Goal: Task Accomplishment & Management: Manage account settings

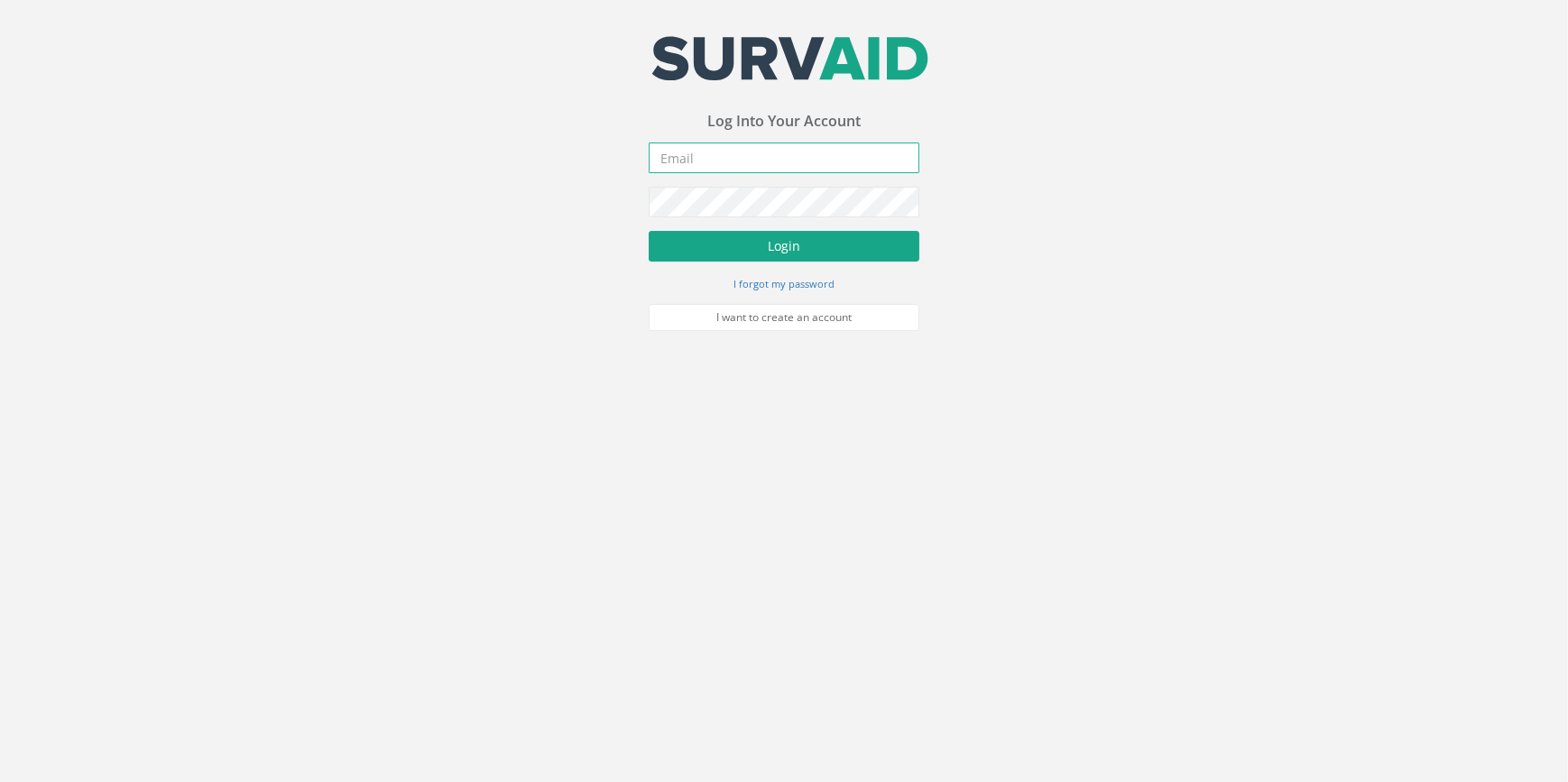
type input "[PERSON_NAME][EMAIL_ADDRESS][PERSON_NAME][DOMAIN_NAME]"
click at [882, 234] on button "Login" at bounding box center [784, 246] width 271 height 31
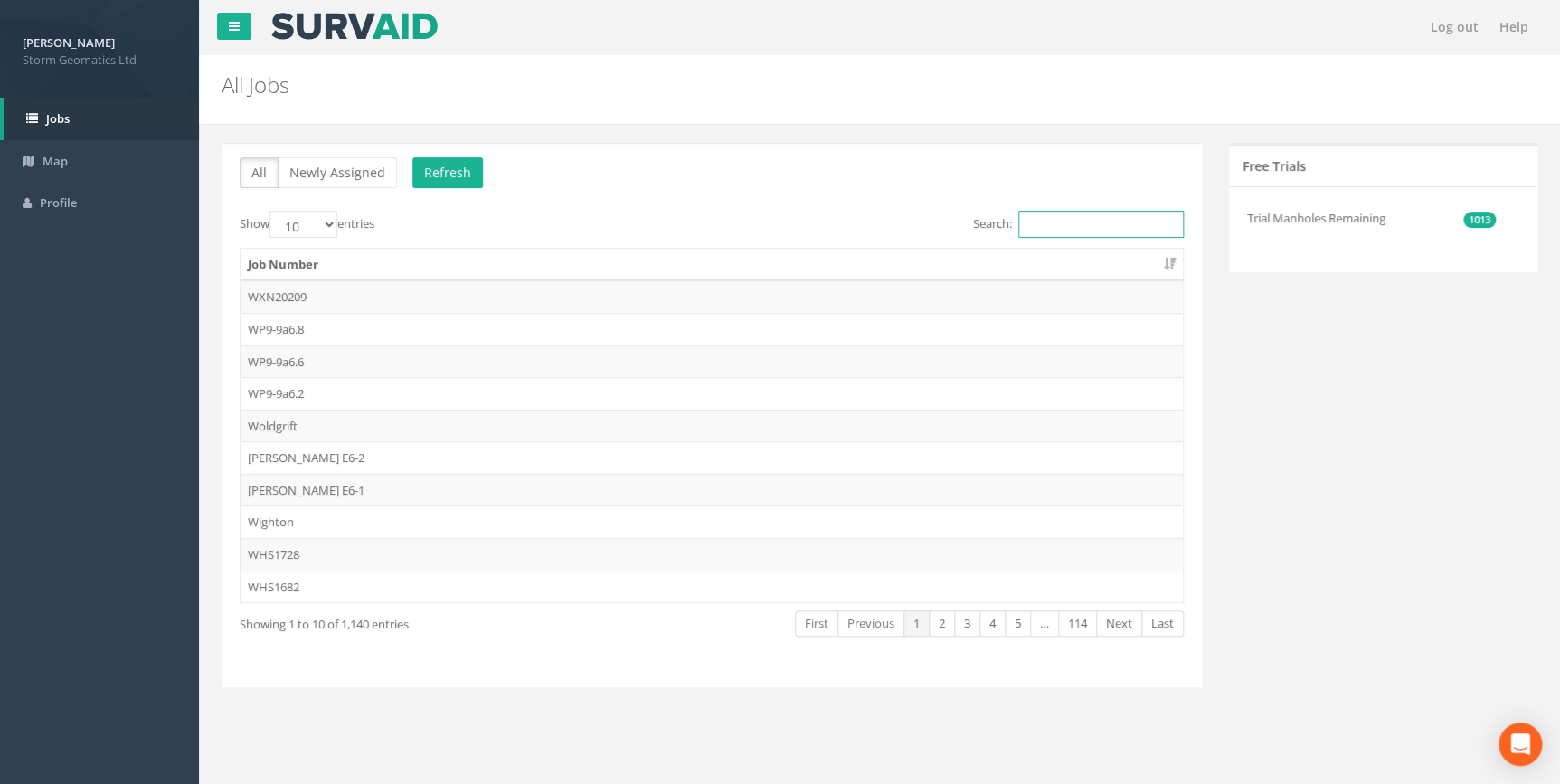
click at [1075, 222] on input "Search:" at bounding box center [1100, 224] width 165 height 27
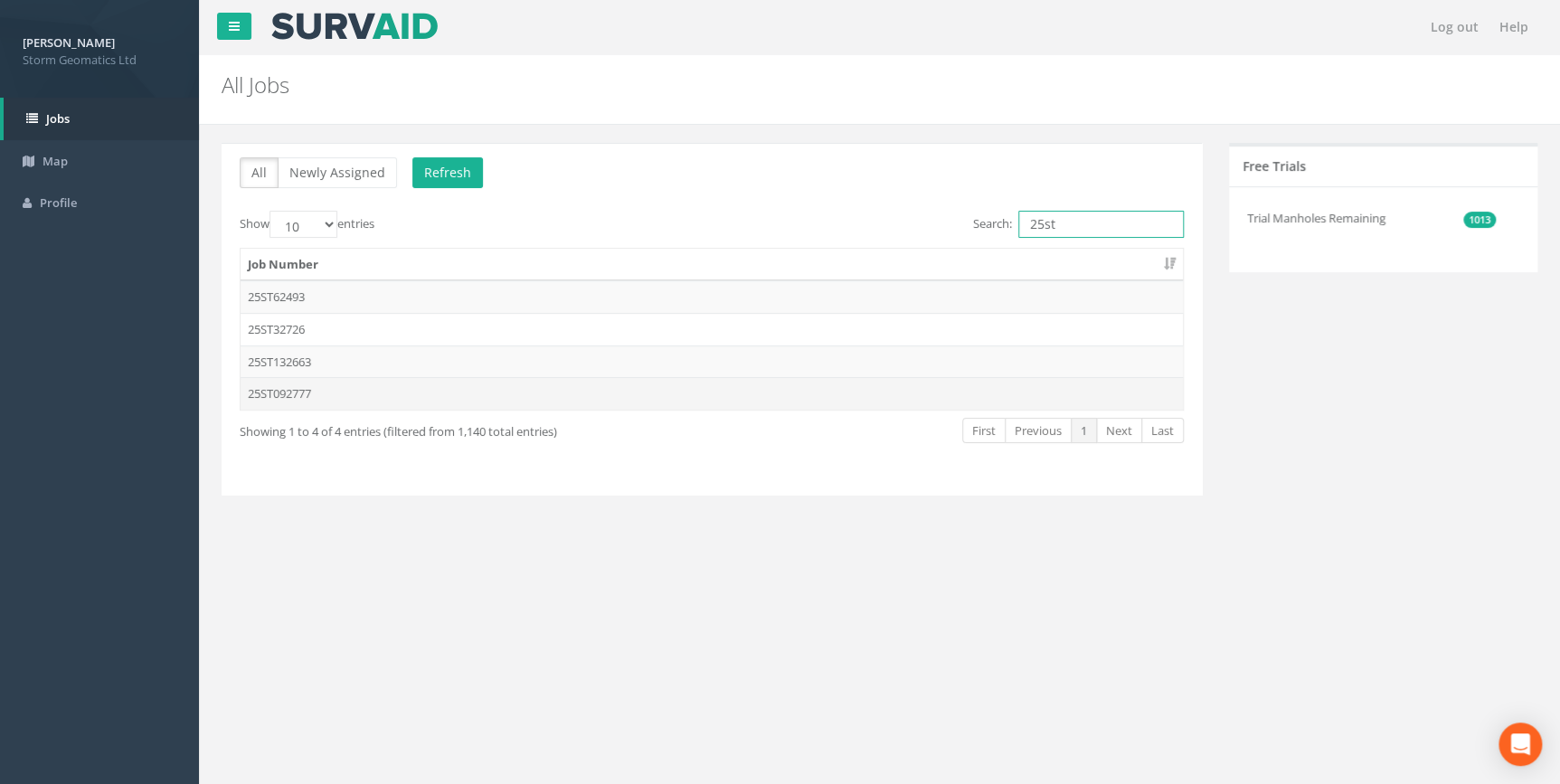
type input "25st"
click at [480, 404] on td "25ST092777" at bounding box center [711, 394] width 942 height 33
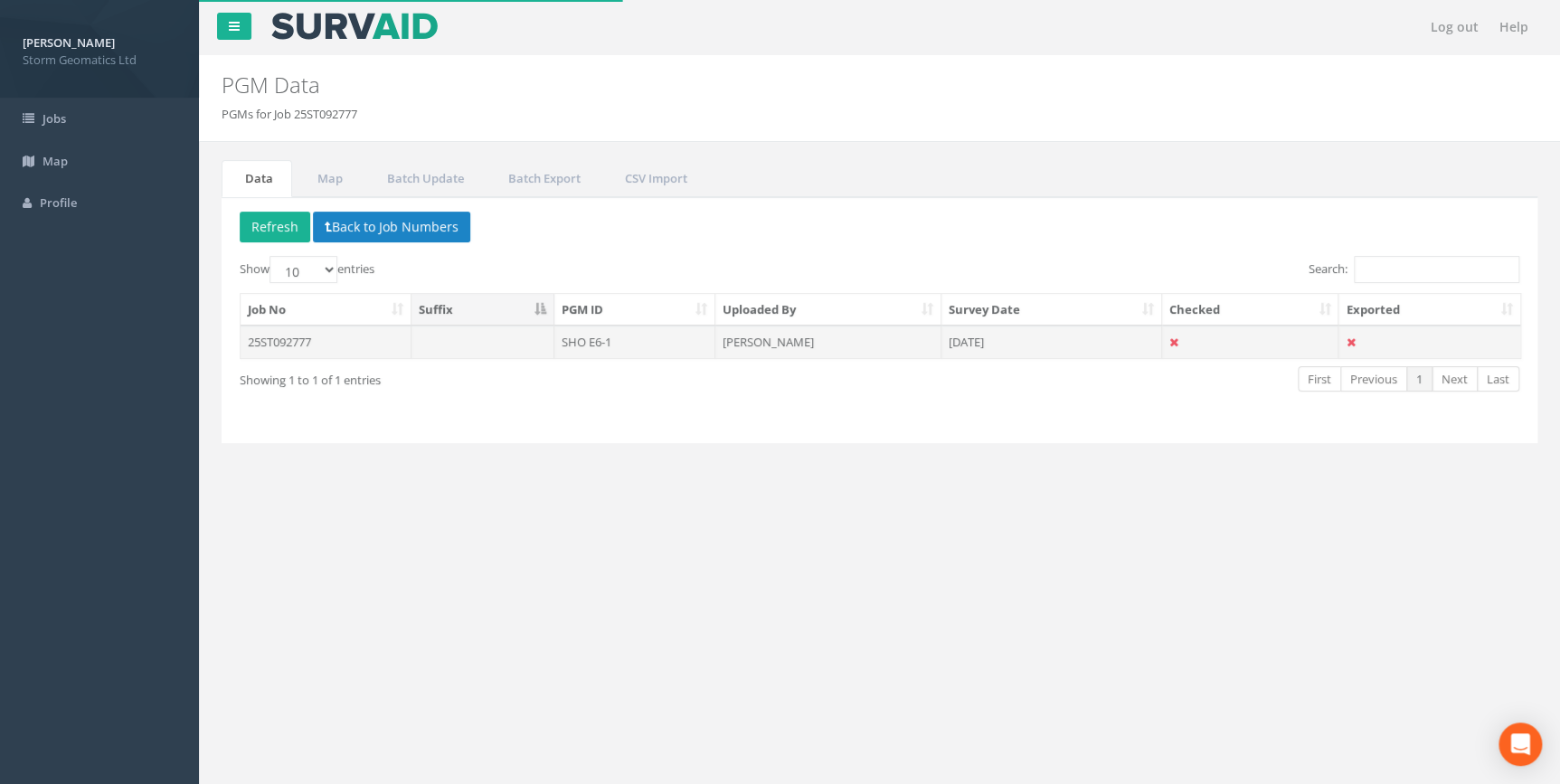
click at [487, 346] on td at bounding box center [482, 342] width 143 height 33
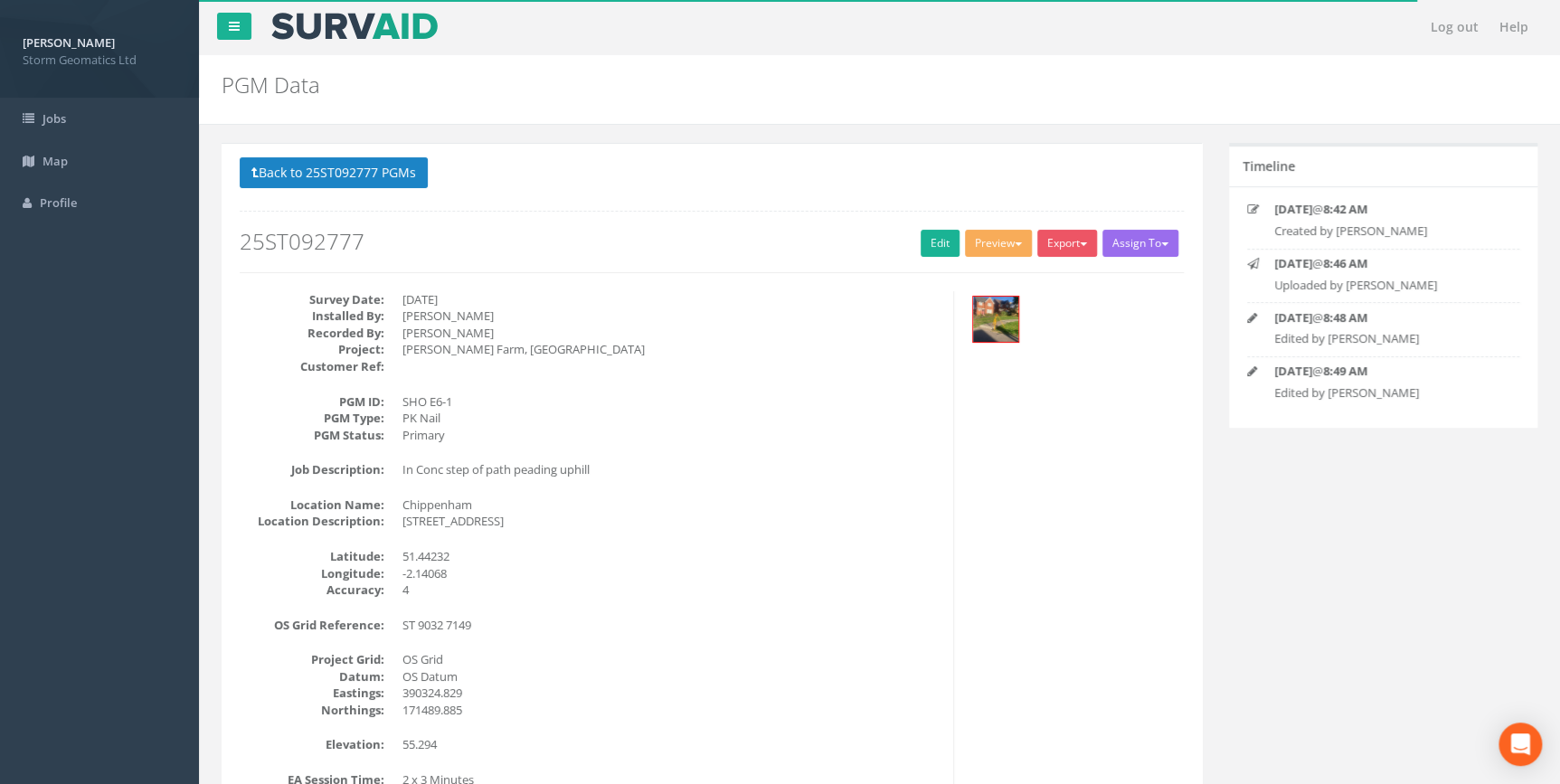
drag, startPoint x: 384, startPoint y: 242, endPoint x: 244, endPoint y: 235, distance: 140.2
click at [244, 235] on h2 "25ST092777" at bounding box center [711, 242] width 944 height 24
copy h2 "25ST092777"
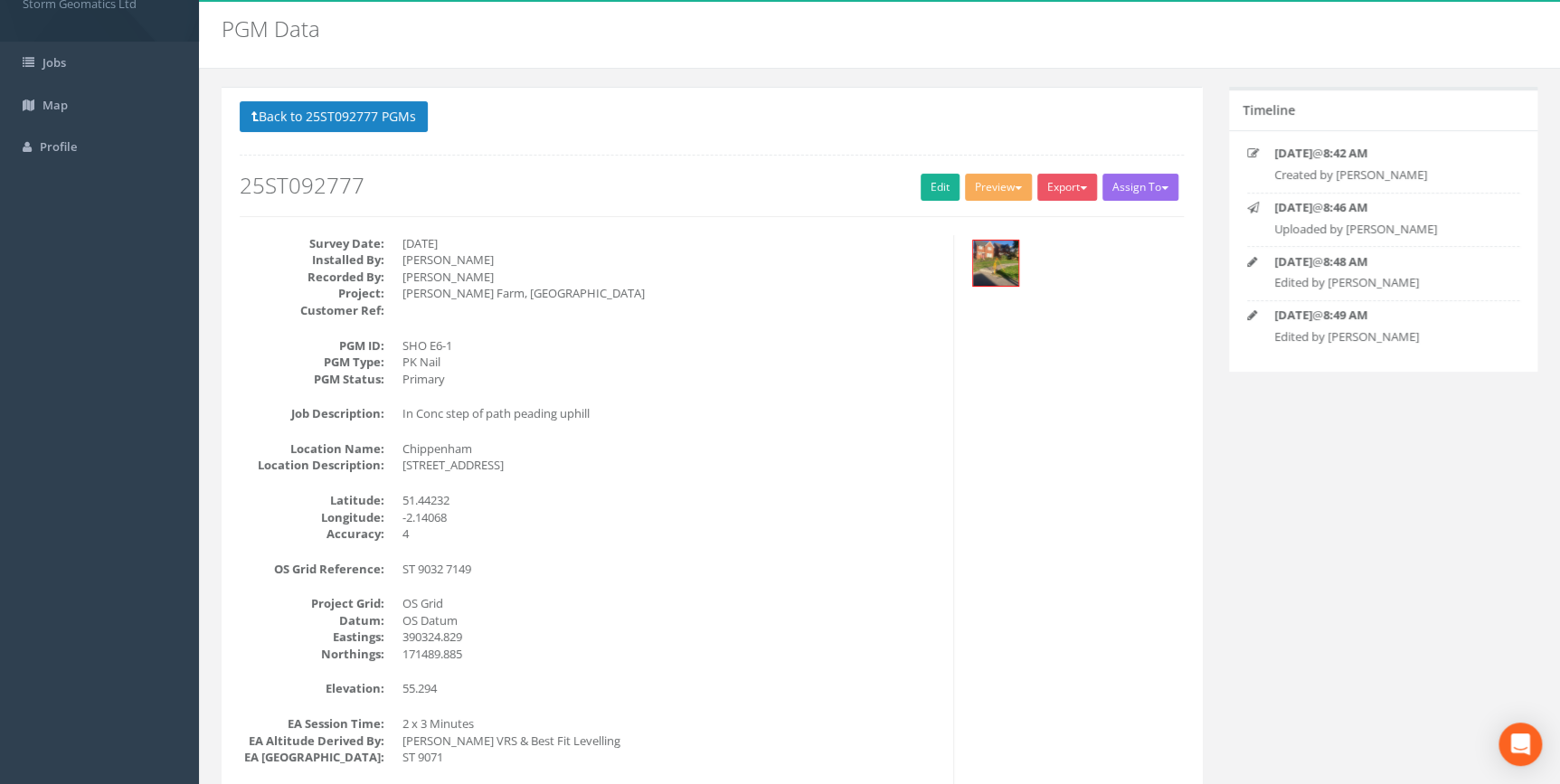
scroll to position [81, 0]
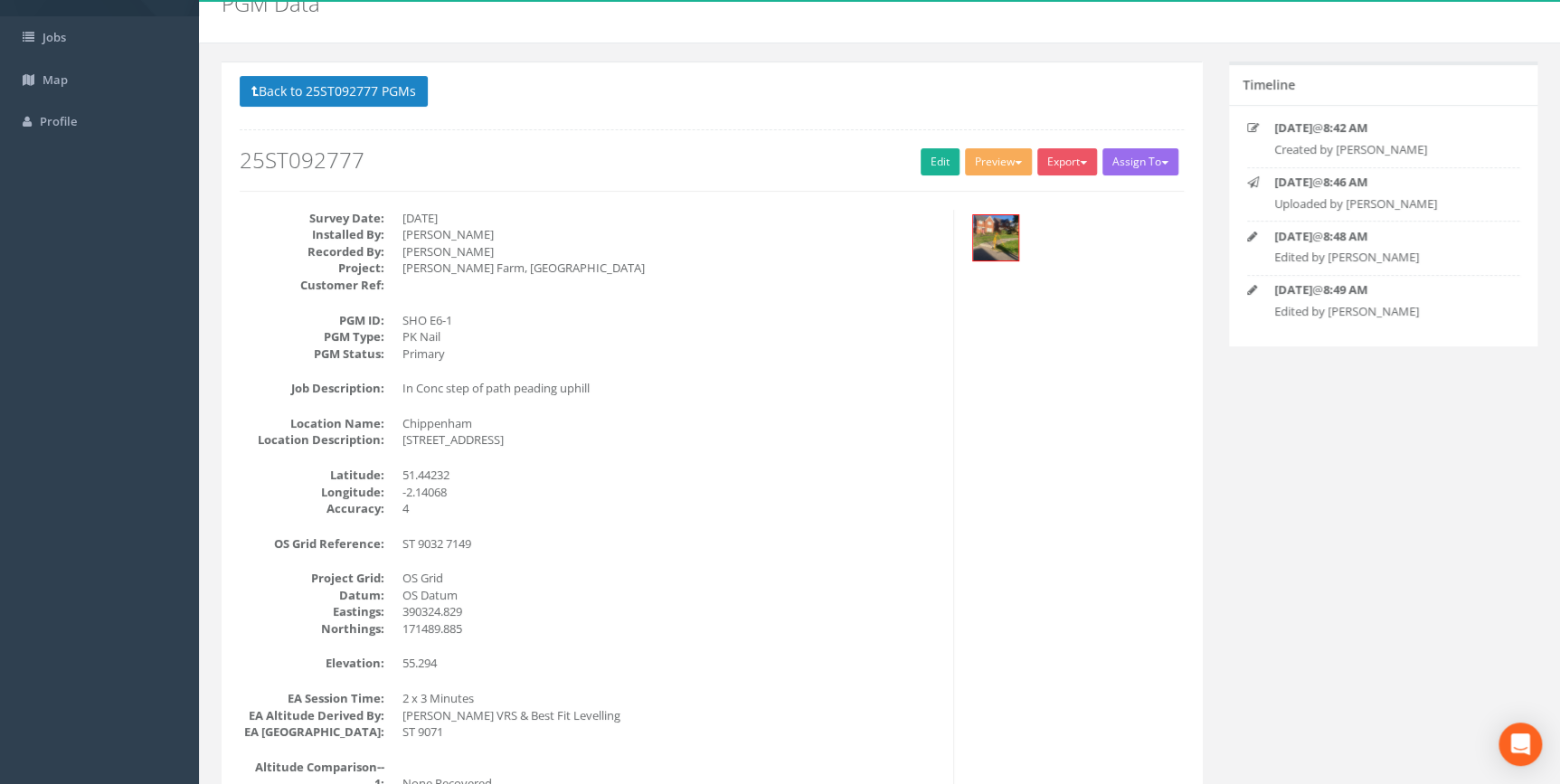
drag, startPoint x: 500, startPoint y: 437, endPoint x: 634, endPoint y: 441, distance: 134.1
click at [634, 441] on dd "[STREET_ADDRESS]" at bounding box center [670, 439] width 537 height 17
copy dd "Chippenham, SN14 0YX"
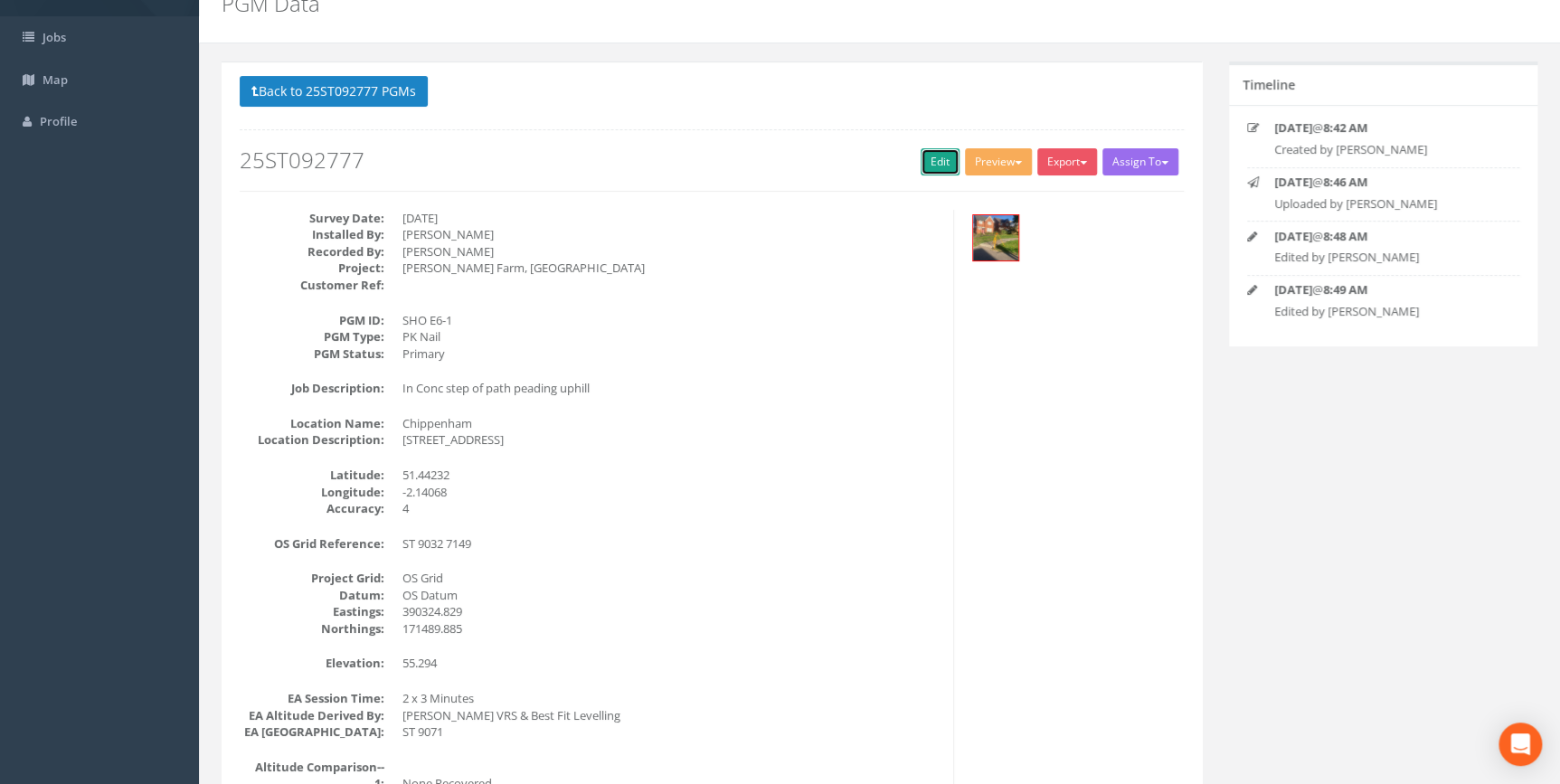
click at [921, 161] on link "Edit" at bounding box center [940, 162] width 39 height 27
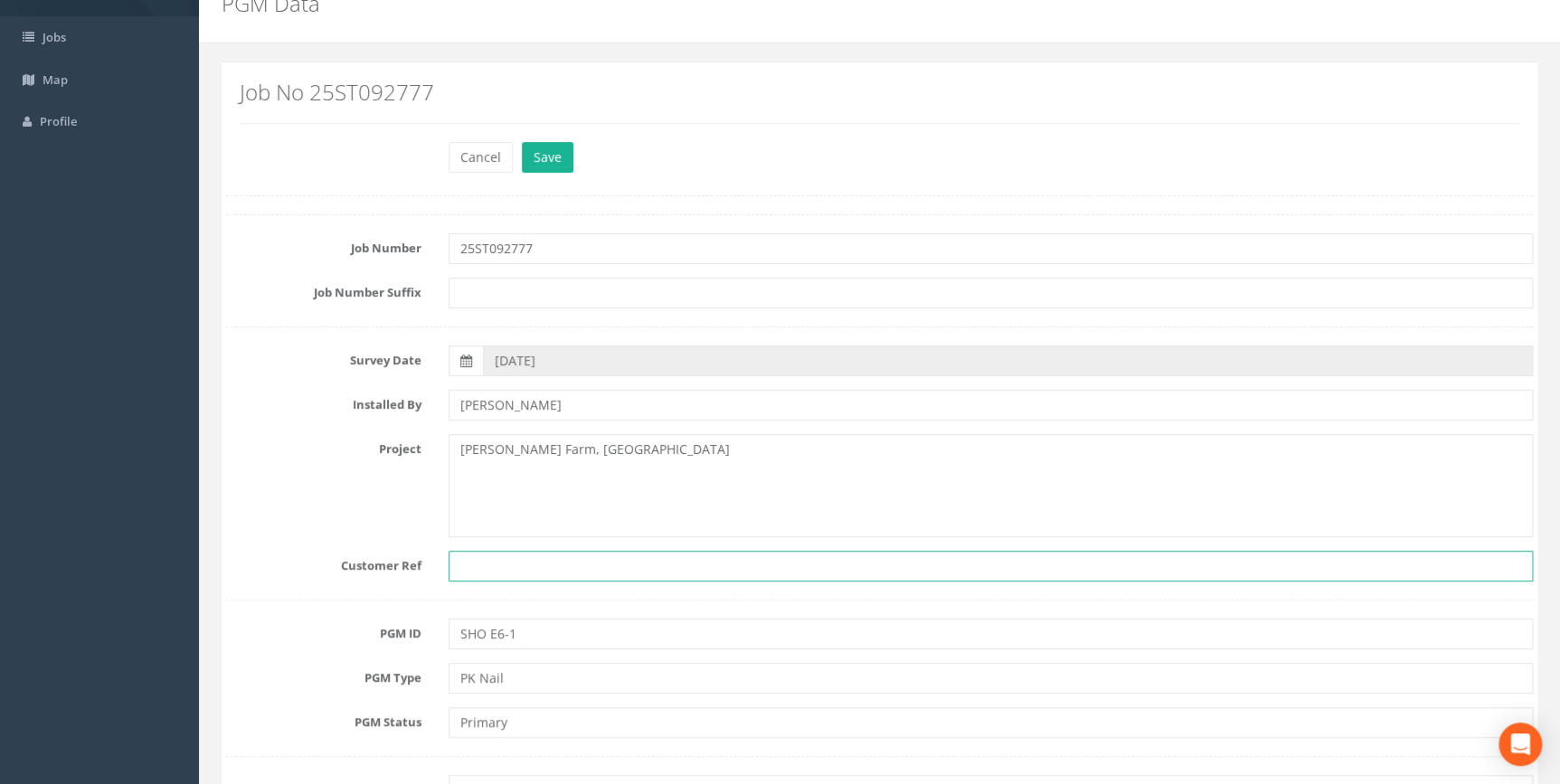
click at [524, 572] on input "text" at bounding box center [990, 566] width 1084 height 31
type input "332611937"
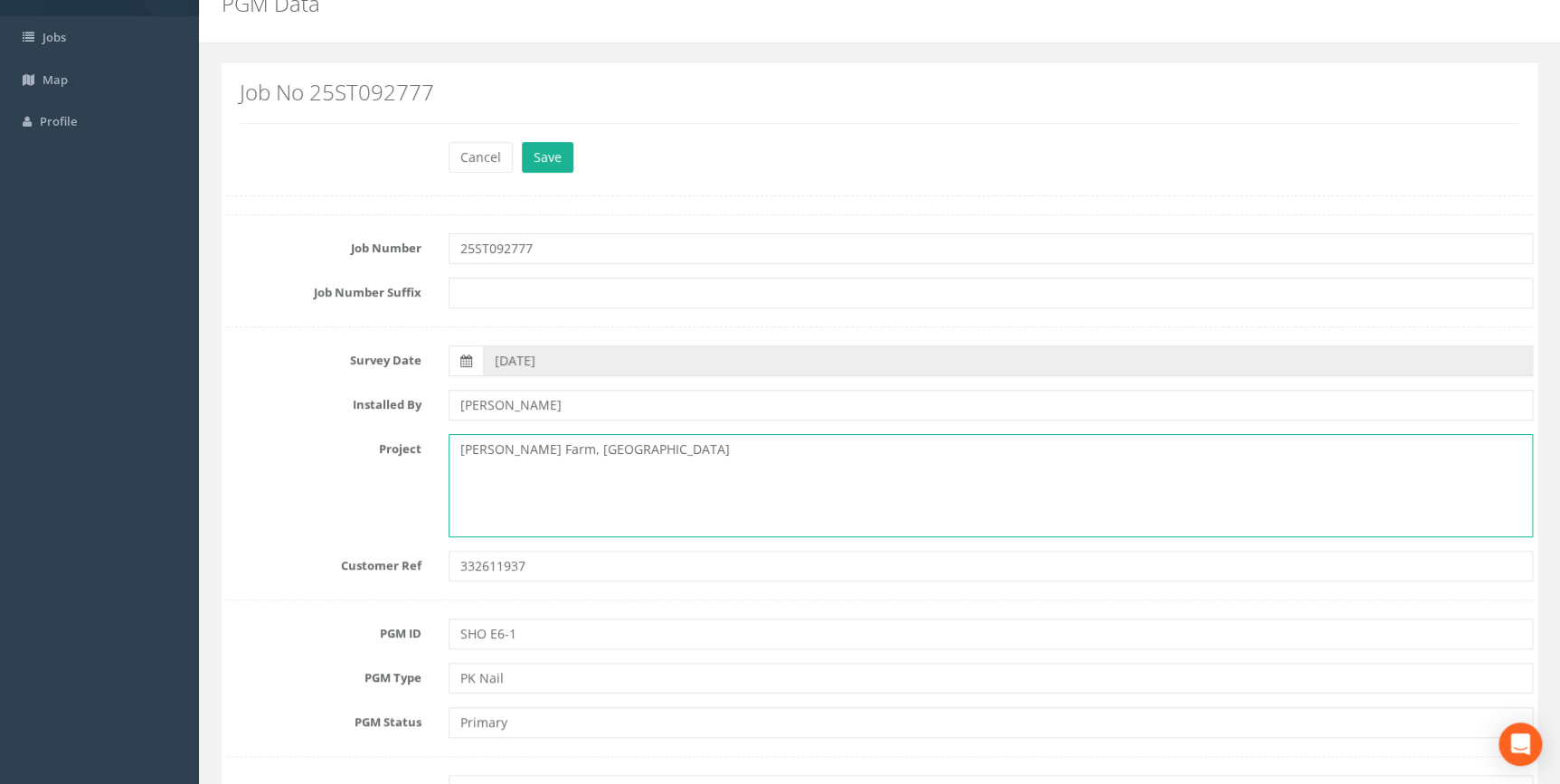
click at [258, 508] on div "Project [PERSON_NAME][GEOGRAPHIC_DATA], [GEOGRAPHIC_DATA]" at bounding box center [879, 485] width 1334 height 103
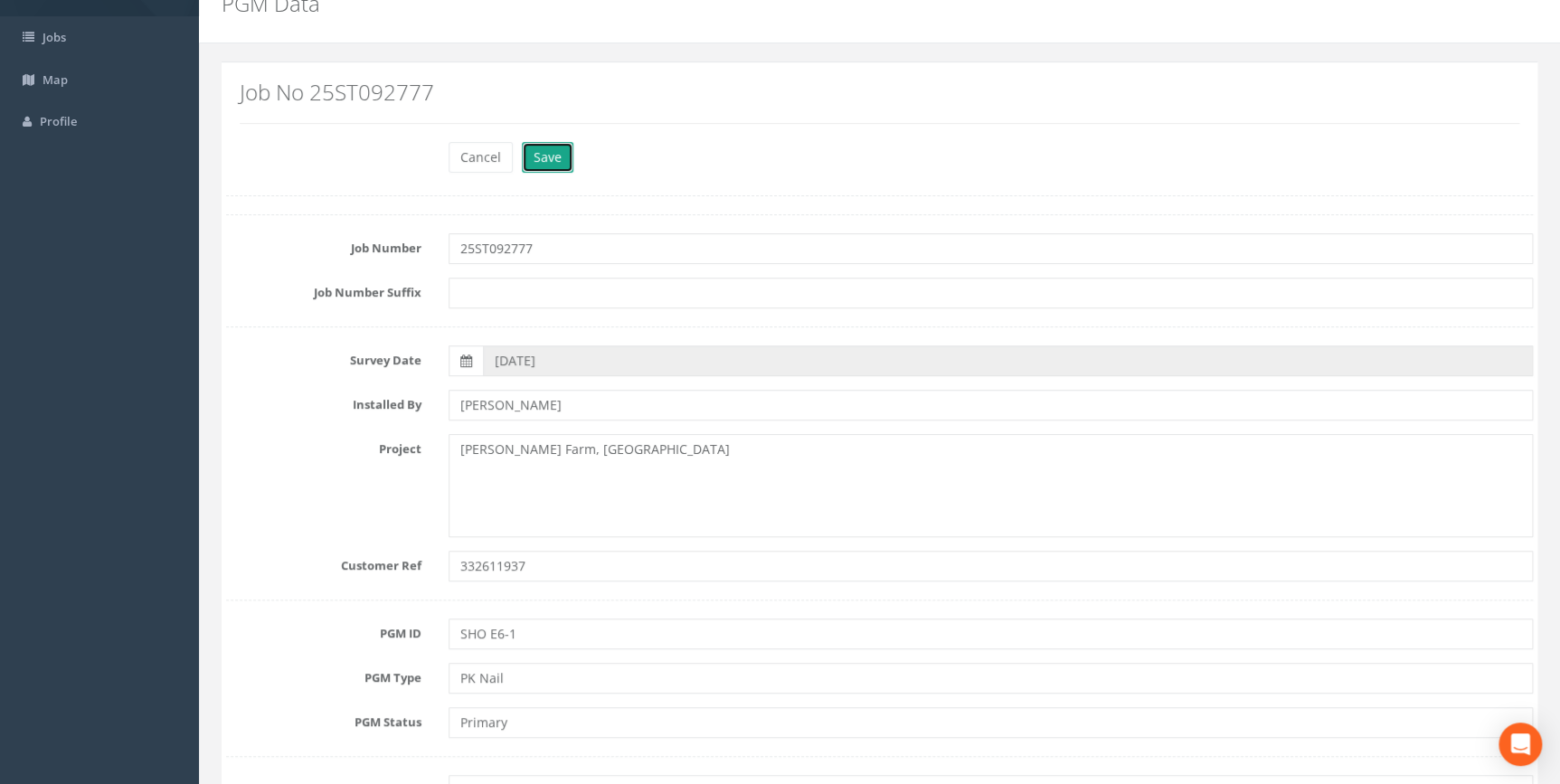
click at [544, 150] on button "Save" at bounding box center [547, 158] width 52 height 31
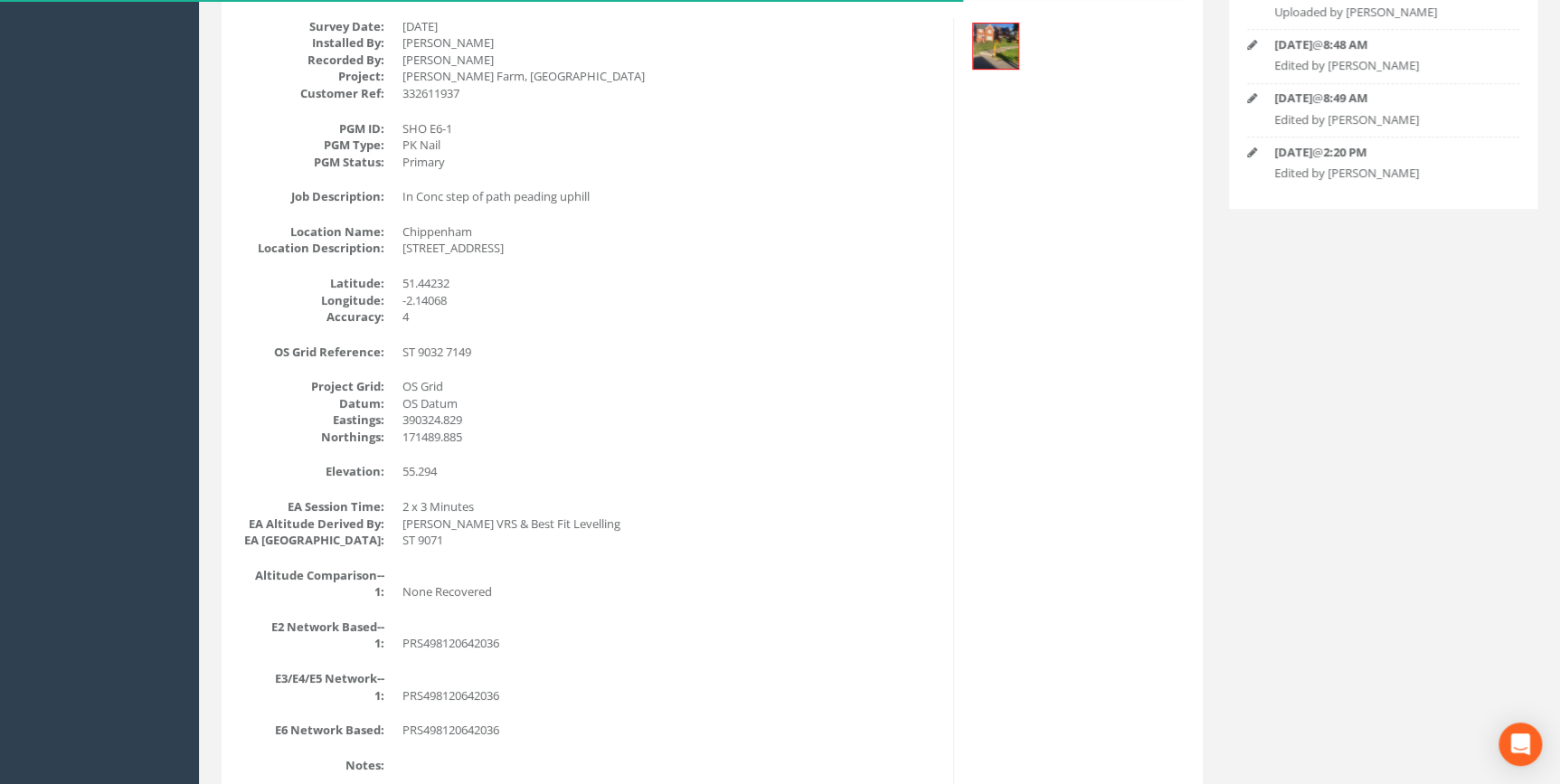
scroll to position [493, 0]
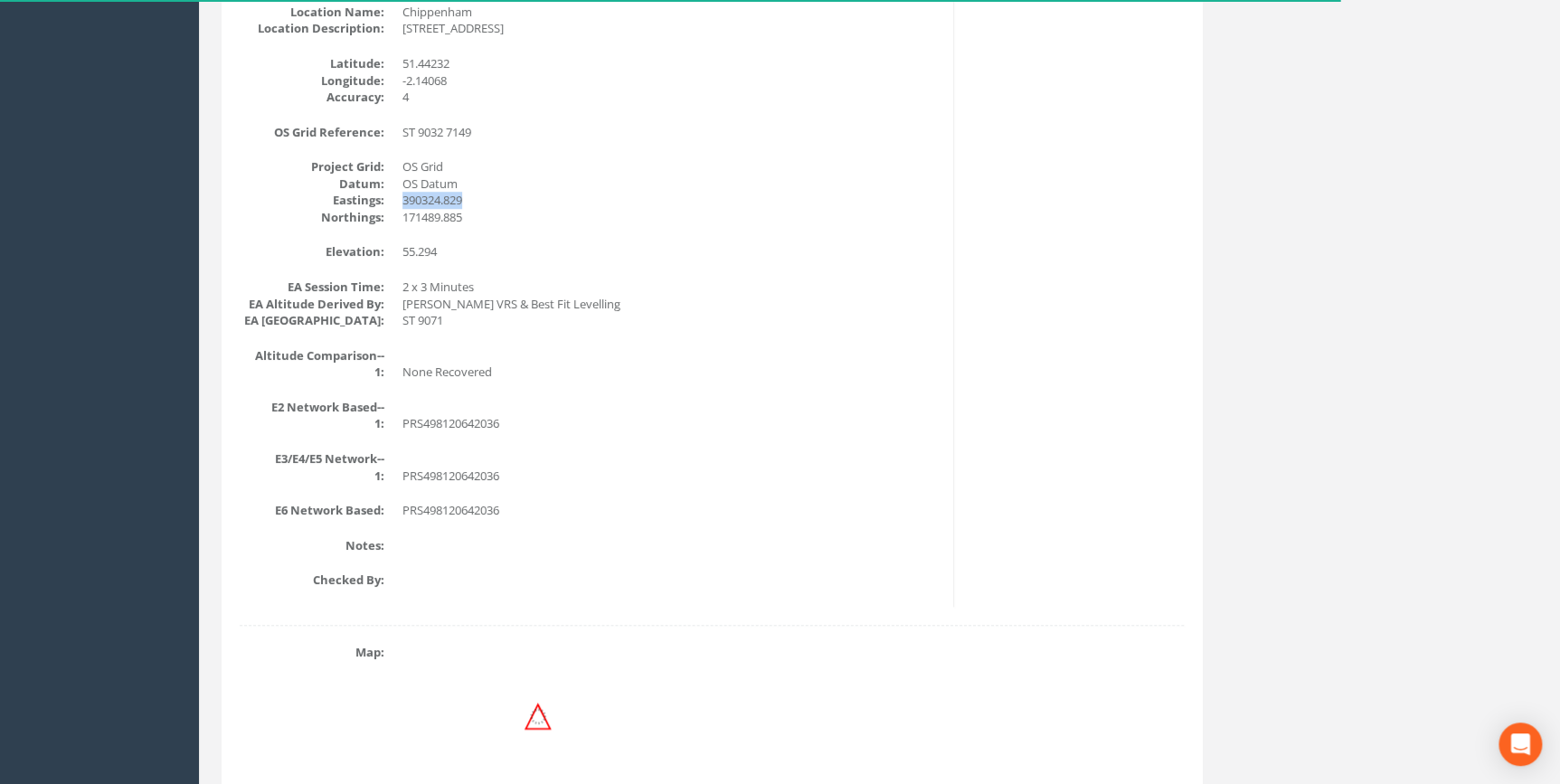
drag, startPoint x: 467, startPoint y: 196, endPoint x: 400, endPoint y: 199, distance: 67.1
click at [400, 199] on dl "Project Grid: OS Grid Datum: OS Datum Eastings: 390324.829 Northings: 171489.885" at bounding box center [590, 191] width 700 height 67
copy dd "390324.829"
drag, startPoint x: 437, startPoint y: 222, endPoint x: 465, endPoint y: 209, distance: 30.9
click at [437, 222] on dd "171489.885" at bounding box center [670, 217] width 537 height 17
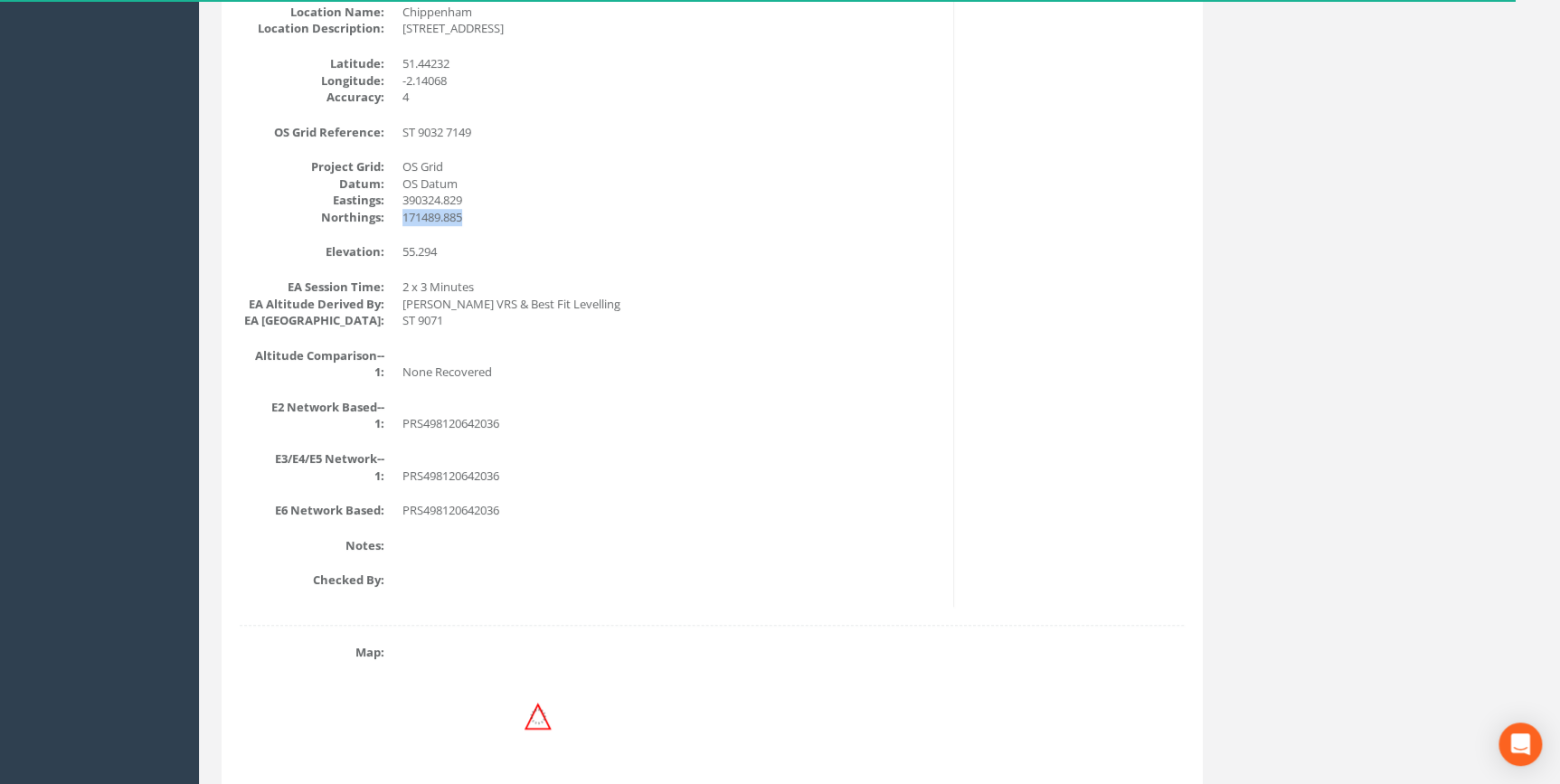
drag, startPoint x: 466, startPoint y: 209, endPoint x: 400, endPoint y: 219, distance: 66.8
click at [400, 219] on dl "Project Grid: OS Grid Datum: OS Datum Eastings: 390324.829 Northings: 171489.885" at bounding box center [590, 191] width 700 height 67
copy dd "171489.885"
click at [455, 235] on div "Survey Date: [DATE] Installed By: [PERSON_NAME] Recorded By: [PERSON_NAME] Proj…" at bounding box center [590, 202] width 728 height 809
drag, startPoint x: 439, startPoint y: 253, endPoint x: 399, endPoint y: 248, distance: 40.3
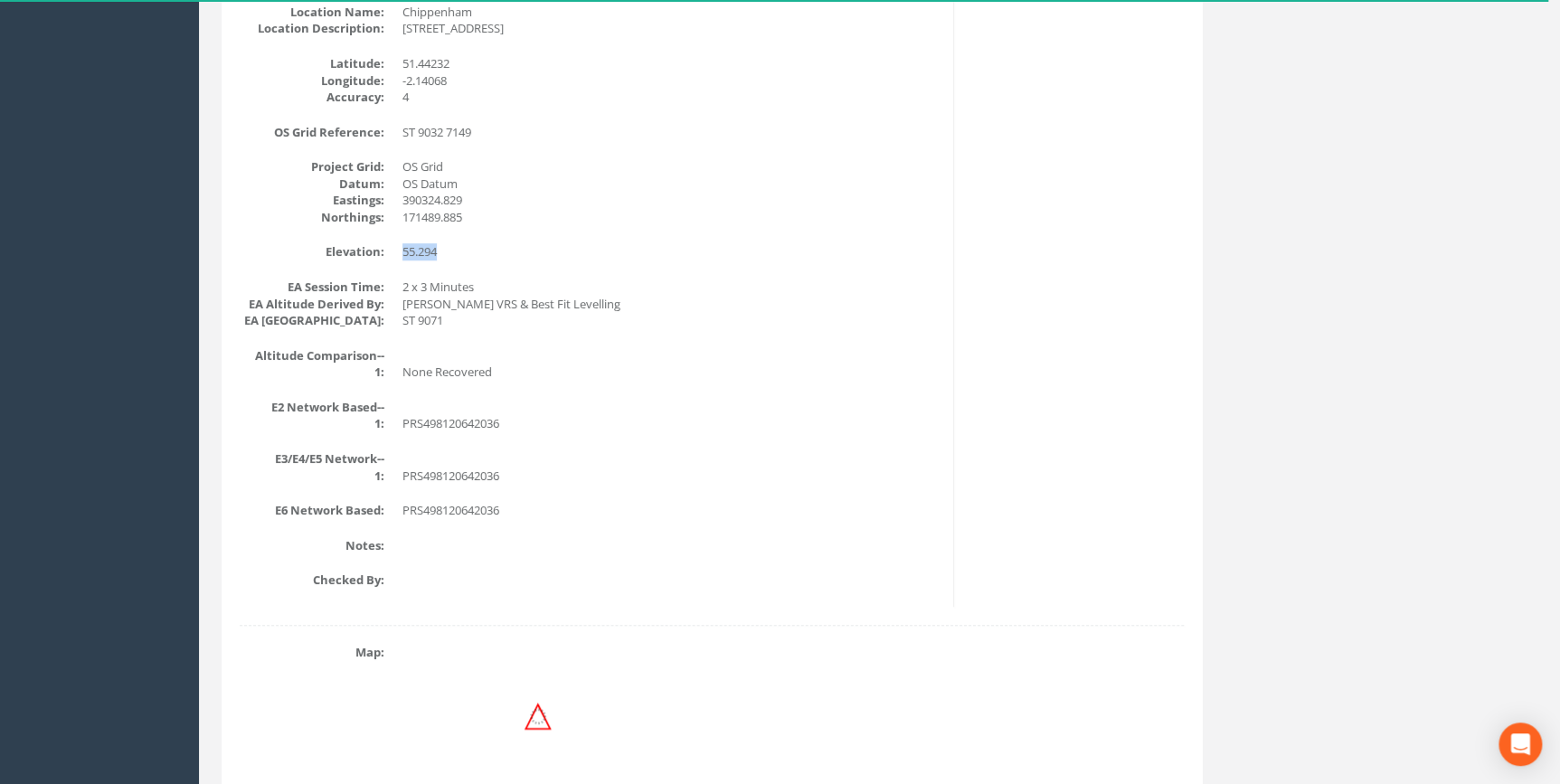
click at [399, 248] on dl "Elevation: 55.294" at bounding box center [590, 252] width 700 height 17
copy dd "55.294"
